Goal: Information Seeking & Learning: Check status

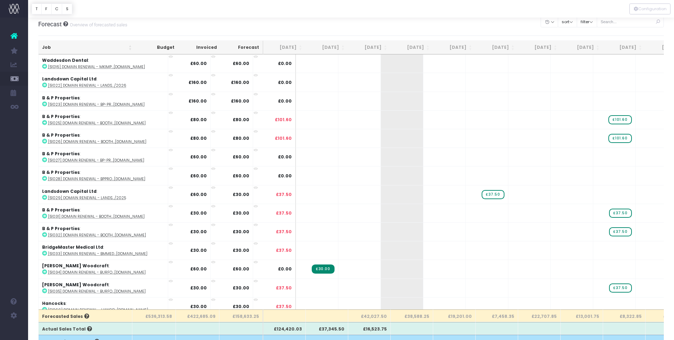
scroll to position [5, 0]
click at [597, 21] on button "filter" at bounding box center [587, 21] width 20 height 11
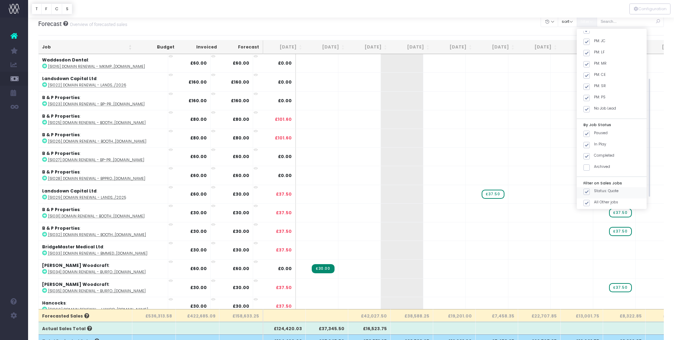
scroll to position [53, 0]
click at [590, 173] on span at bounding box center [587, 174] width 6 height 6
click at [594, 173] on input "Status: Quote" at bounding box center [596, 172] width 5 height 5
checkbox input "false"
click at [592, 209] on button "Apply" at bounding box center [592, 214] width 21 height 12
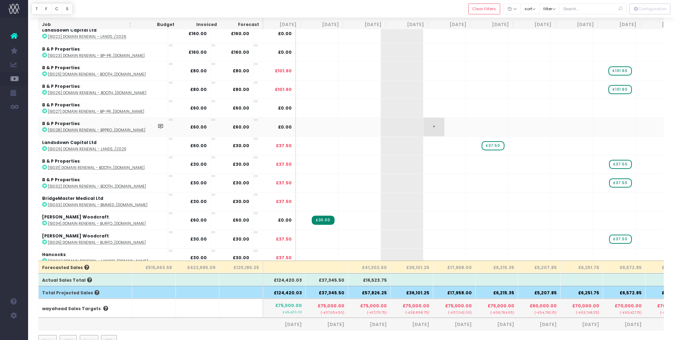
scroll to position [0, 0]
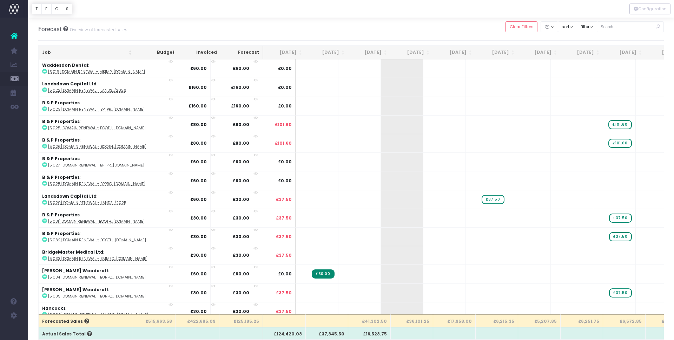
click at [385, 52] on th "[DATE]" at bounding box center [369, 53] width 42 height 14
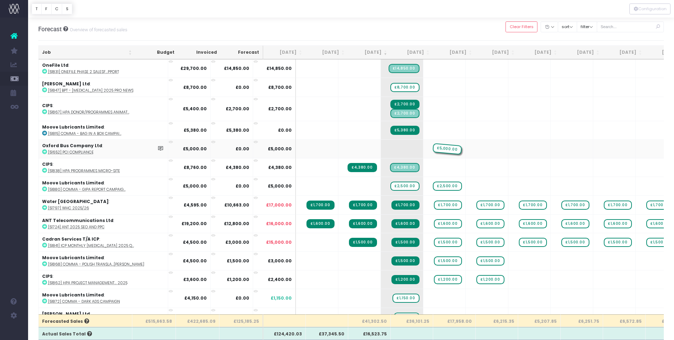
drag, startPoint x: 374, startPoint y: 149, endPoint x: 409, endPoint y: 148, distance: 35.1
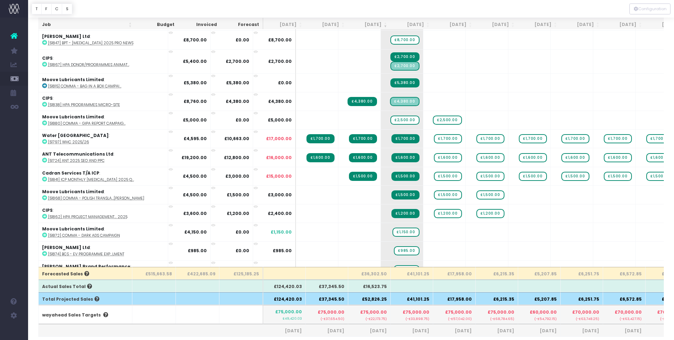
scroll to position [48, 0]
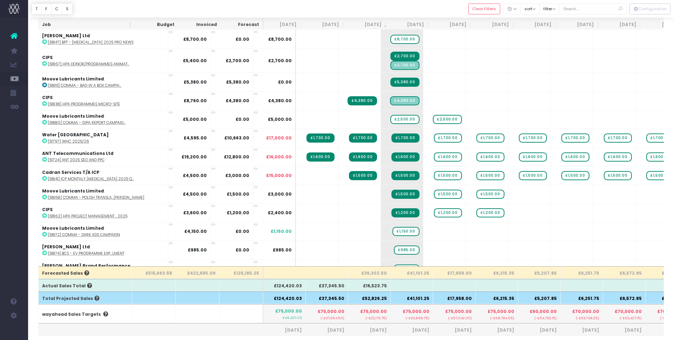
click at [372, 273] on th "£36,302.50" at bounding box center [369, 272] width 42 height 13
click at [375, 272] on th "£36,302.50" at bounding box center [369, 272] width 42 height 13
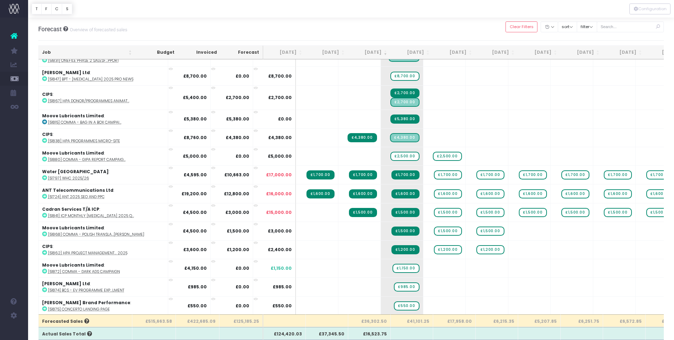
scroll to position [3, 0]
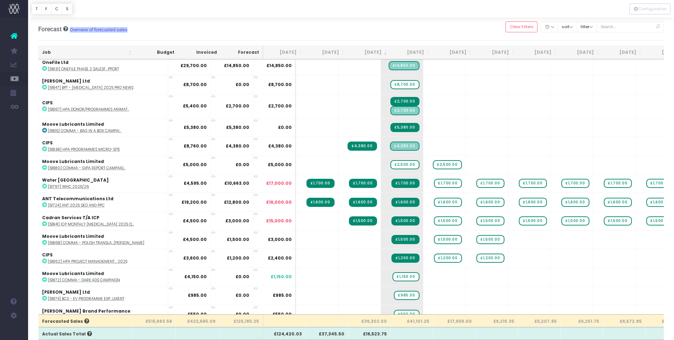
drag, startPoint x: 70, startPoint y: 29, endPoint x: 143, endPoint y: 30, distance: 73.4
click at [135, 30] on div "Forecast Overview of forecasted sales Clear Filters Hide [DATE] [DATE] [DATE] […" at bounding box center [351, 29] width 626 height 23
click at [143, 30] on div "Forecast Overview of forecasted sales Clear Filters Hide [DATE] [DATE] [DATE] […" at bounding box center [351, 29] width 626 height 23
click at [60, 218] on strong "Cadran Services T/A ICP" at bounding box center [70, 218] width 57 height 6
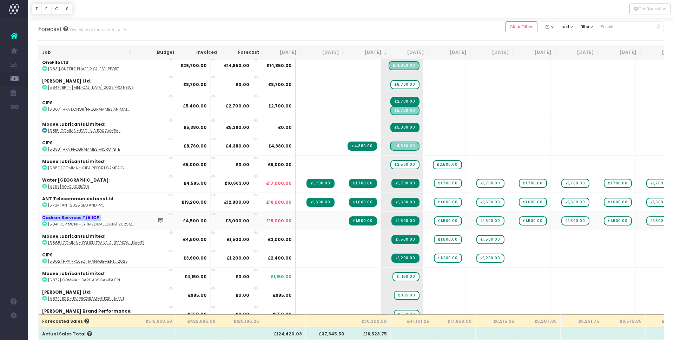
click at [60, 218] on strong "Cadran Services T/A ICP" at bounding box center [70, 218] width 57 height 6
click at [56, 218] on strong "Cadran Services T/A ICP" at bounding box center [70, 218] width 57 height 6
click at [62, 218] on strong "Cadran Services T/A ICP" at bounding box center [70, 218] width 57 height 6
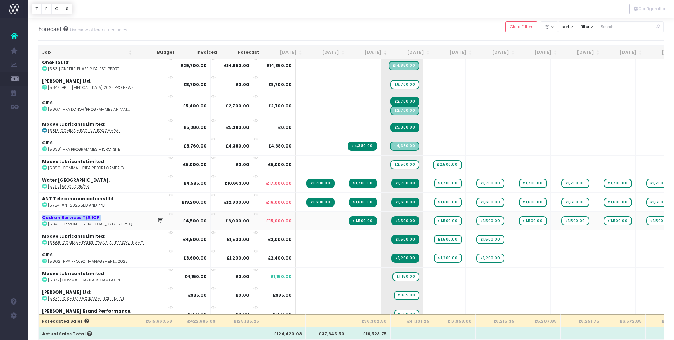
click at [50, 217] on strong "Cadran Services T/A ICP" at bounding box center [70, 218] width 57 height 6
